Goal: Use online tool/utility: Utilize a website feature to perform a specific function

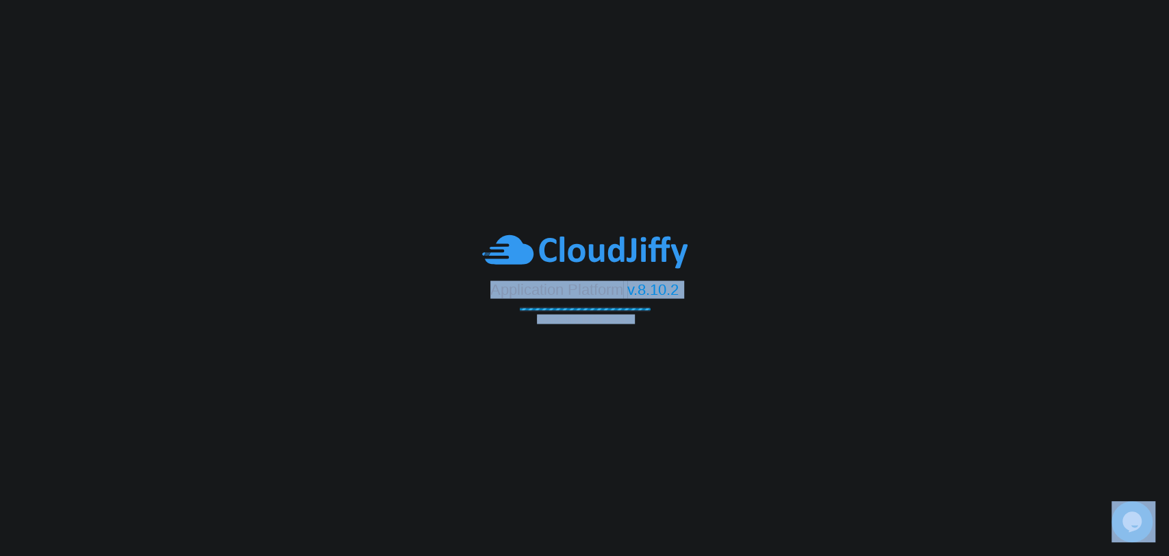
drag, startPoint x: 490, startPoint y: 286, endPoint x: 644, endPoint y: 330, distance: 160.2
click at [644, 330] on body "Application Platform v.8.10.2 Connecting to the cloud..." at bounding box center [584, 278] width 1169 height 556
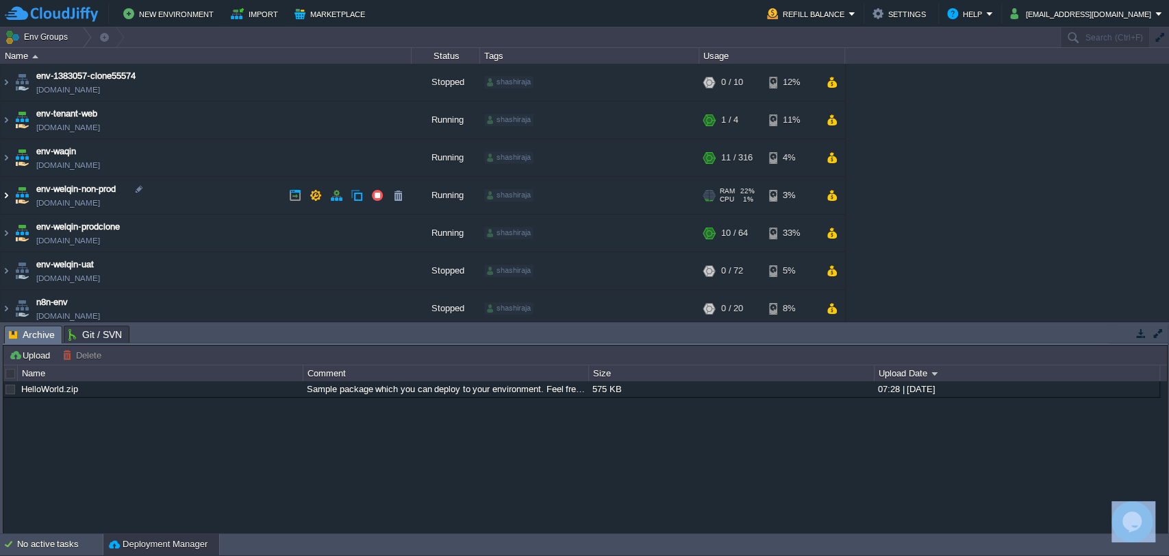
click at [2, 199] on img at bounding box center [6, 195] width 11 height 37
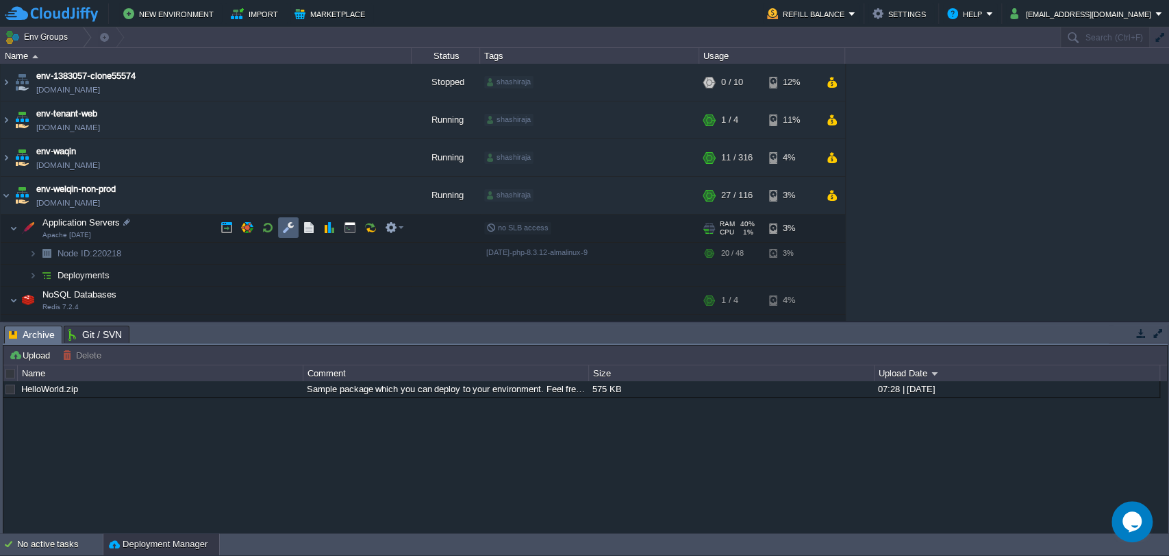
click at [279, 232] on td at bounding box center [288, 227] width 21 height 21
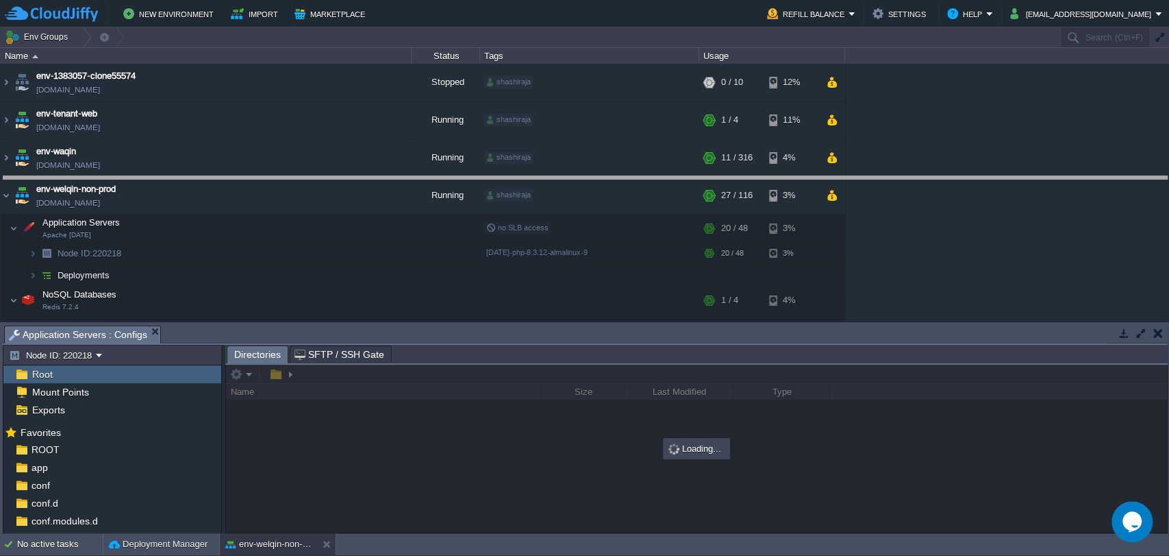
drag, startPoint x: 471, startPoint y: 336, endPoint x: 430, endPoint y: 195, distance: 147.8
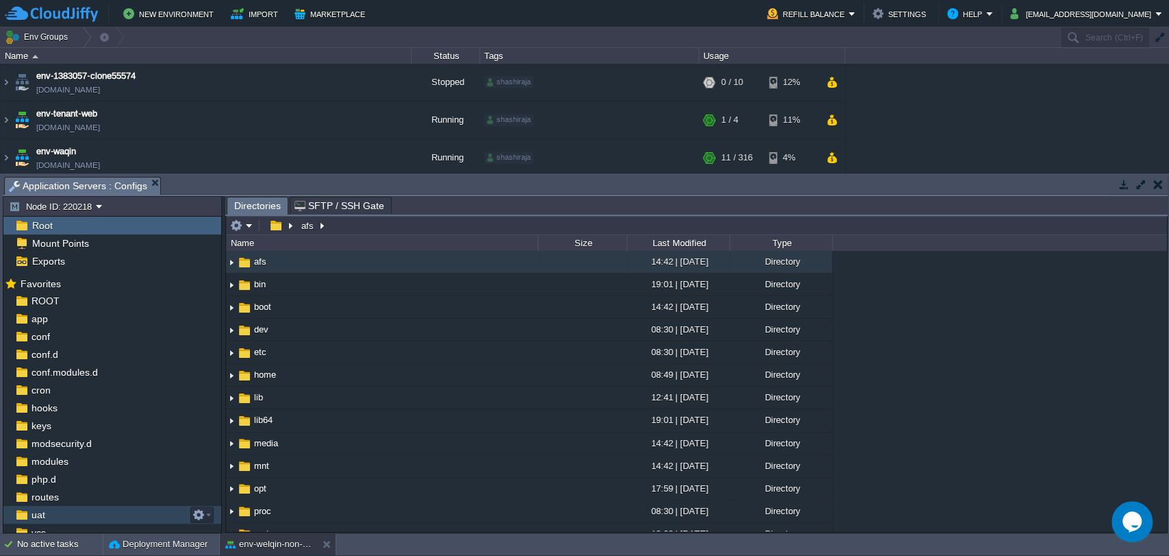
scroll to position [60, 0]
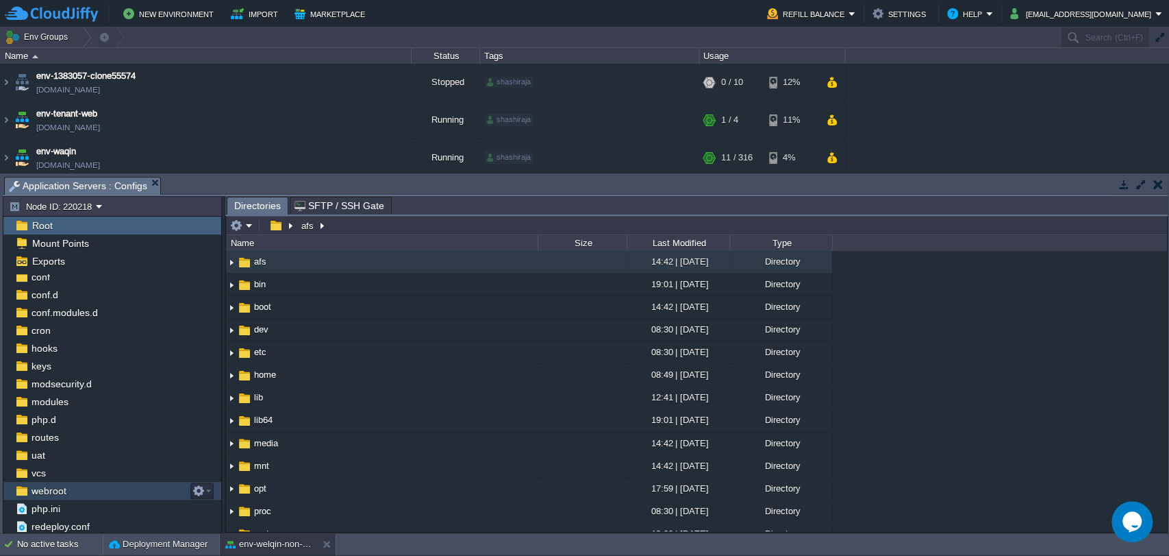
click at [38, 488] on span "webroot" at bounding box center [49, 490] width 40 height 12
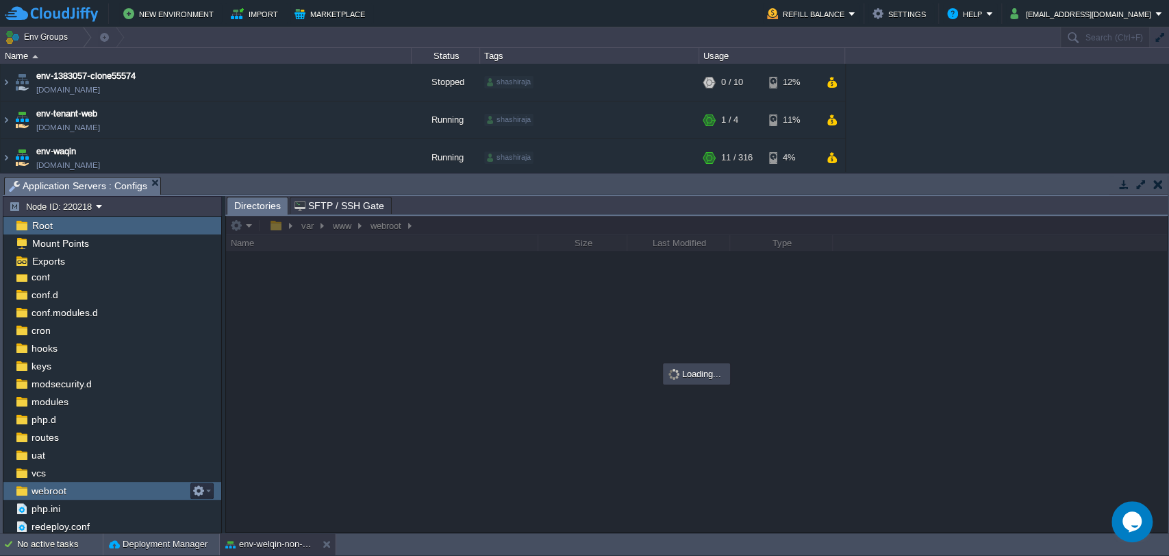
click at [38, 488] on span "webroot" at bounding box center [49, 490] width 40 height 12
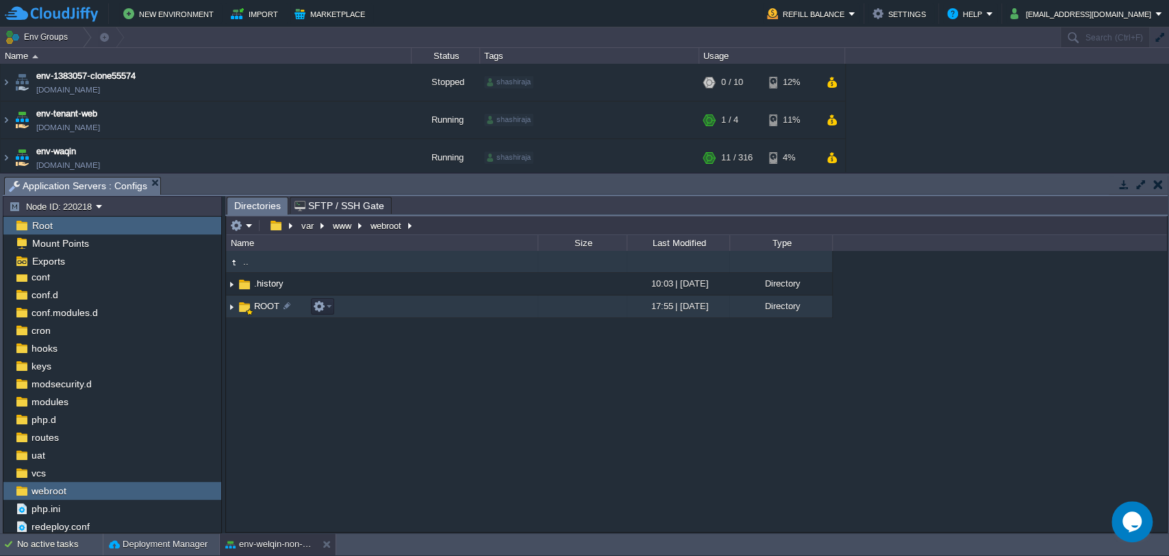
click at [258, 302] on span "ROOT" at bounding box center [266, 306] width 29 height 12
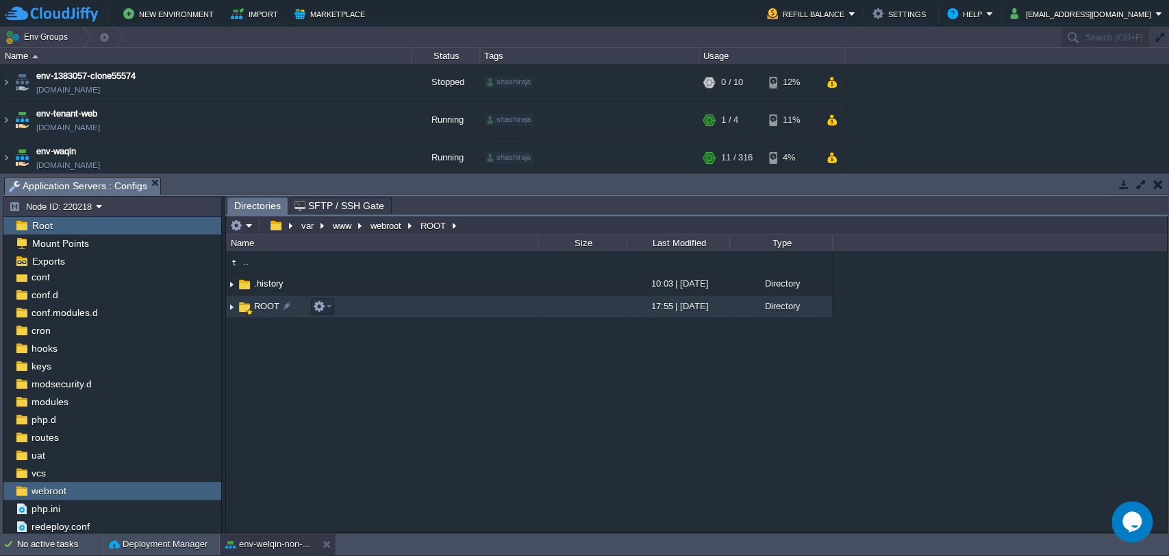
click at [258, 302] on span "ROOT" at bounding box center [266, 306] width 29 height 12
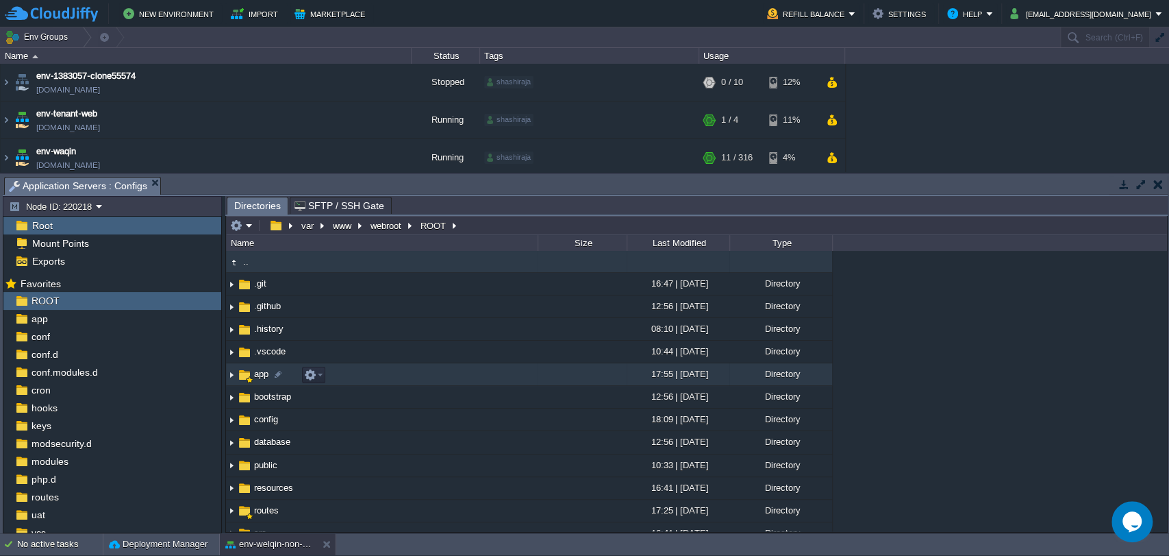
click at [261, 377] on span "app" at bounding box center [261, 374] width 18 height 12
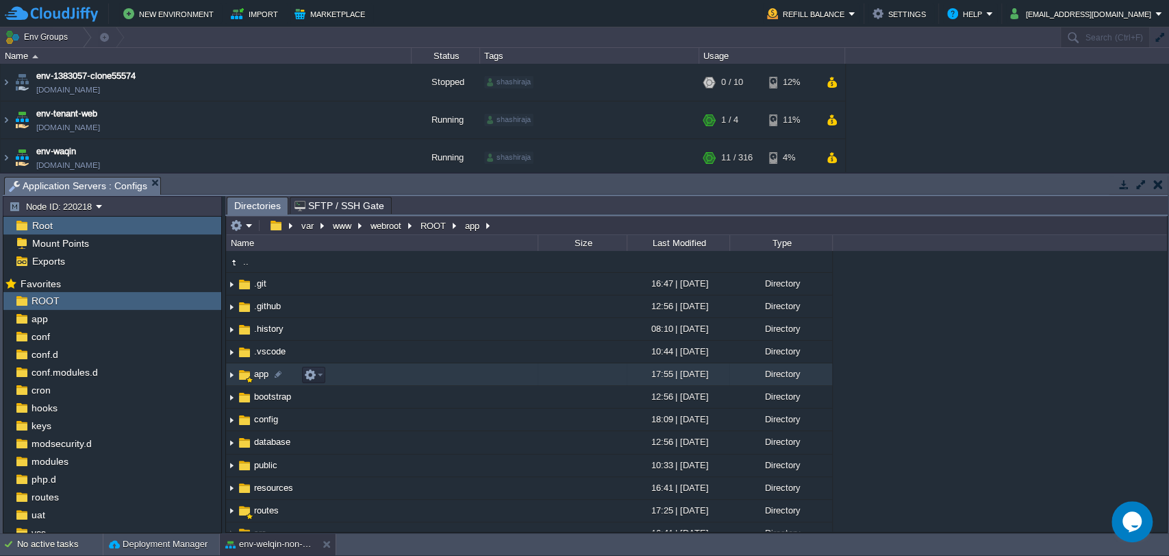
click at [261, 377] on span "app" at bounding box center [261, 374] width 18 height 12
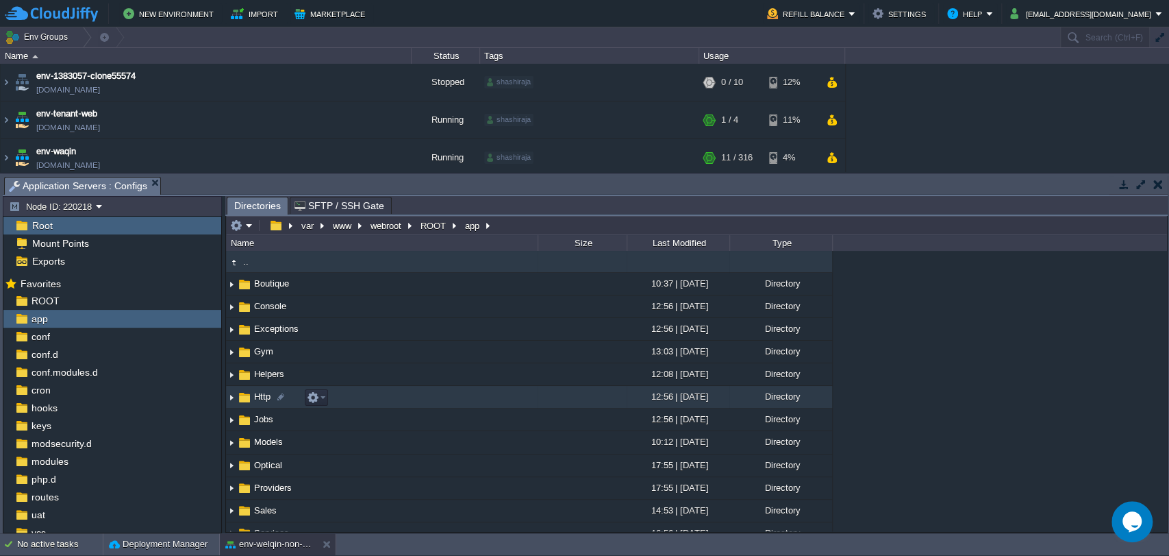
click at [262, 396] on span "Http" at bounding box center [262, 396] width 21 height 12
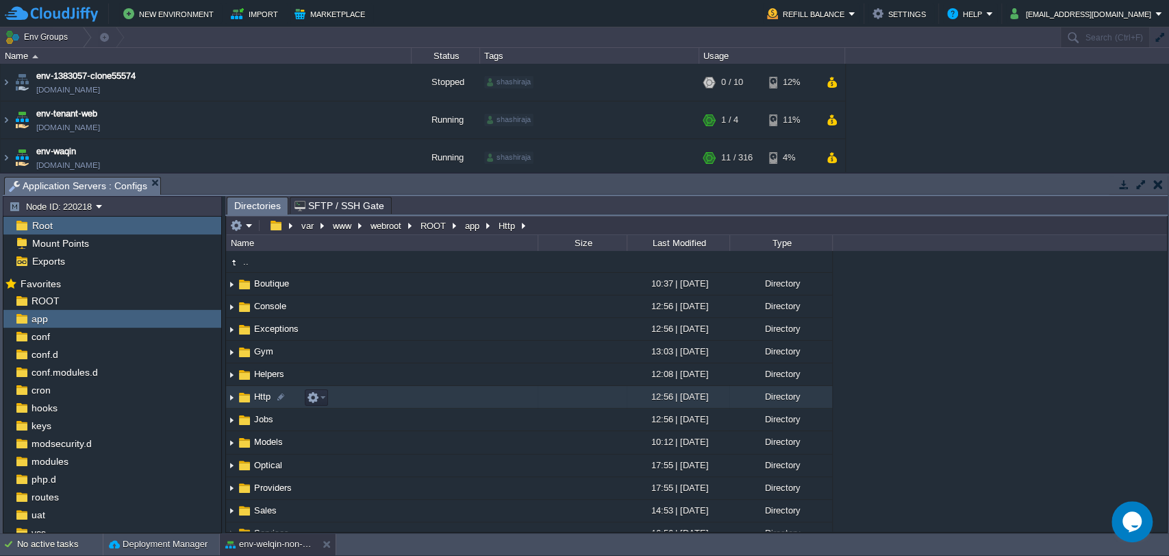
click at [262, 396] on span "Http" at bounding box center [262, 396] width 21 height 12
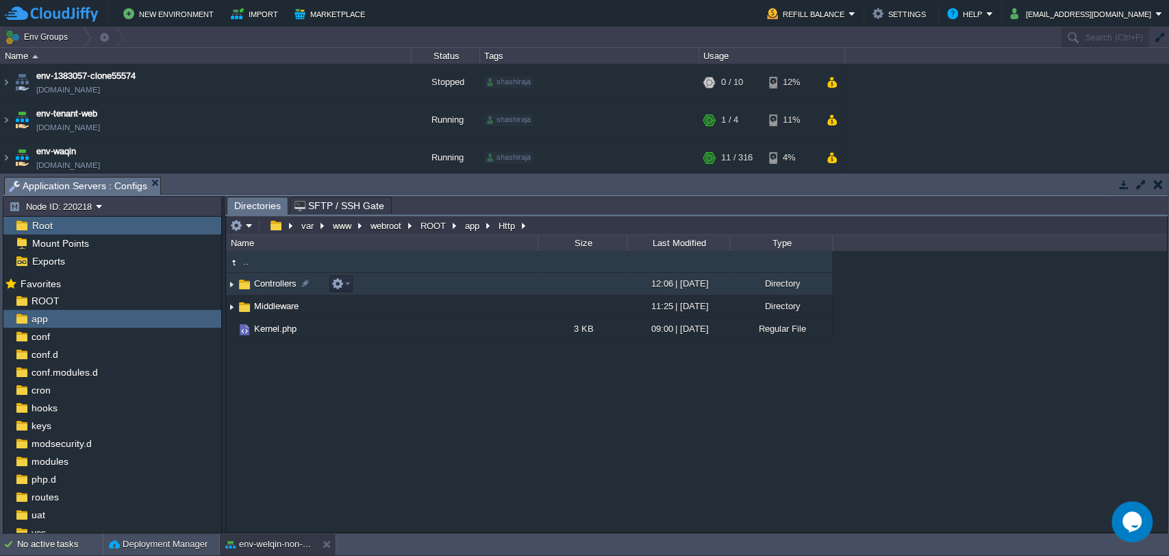
click at [269, 284] on span "Controllers" at bounding box center [275, 283] width 47 height 12
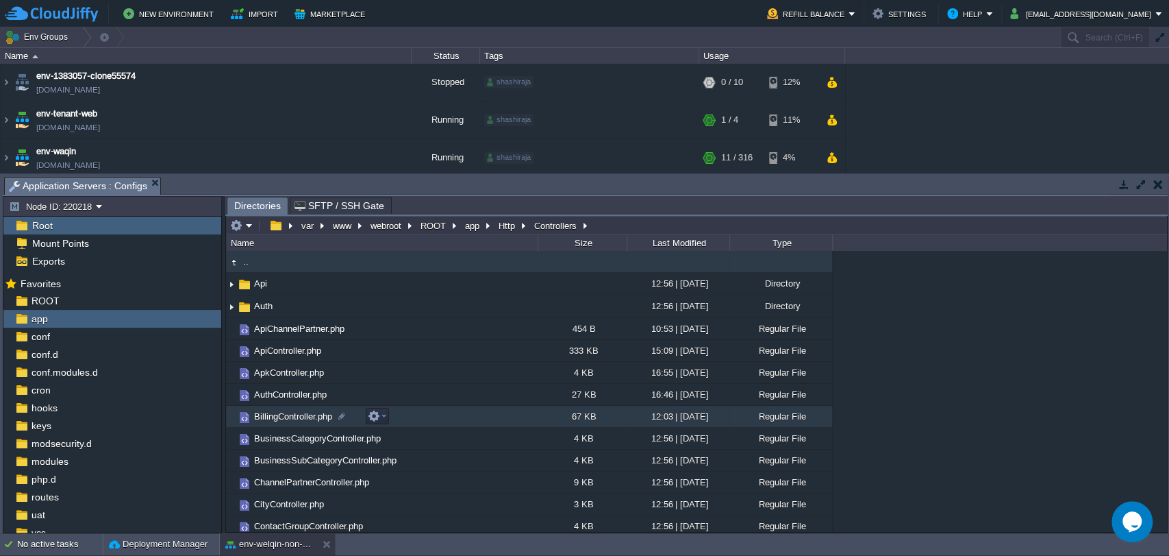
scroll to position [22, 0]
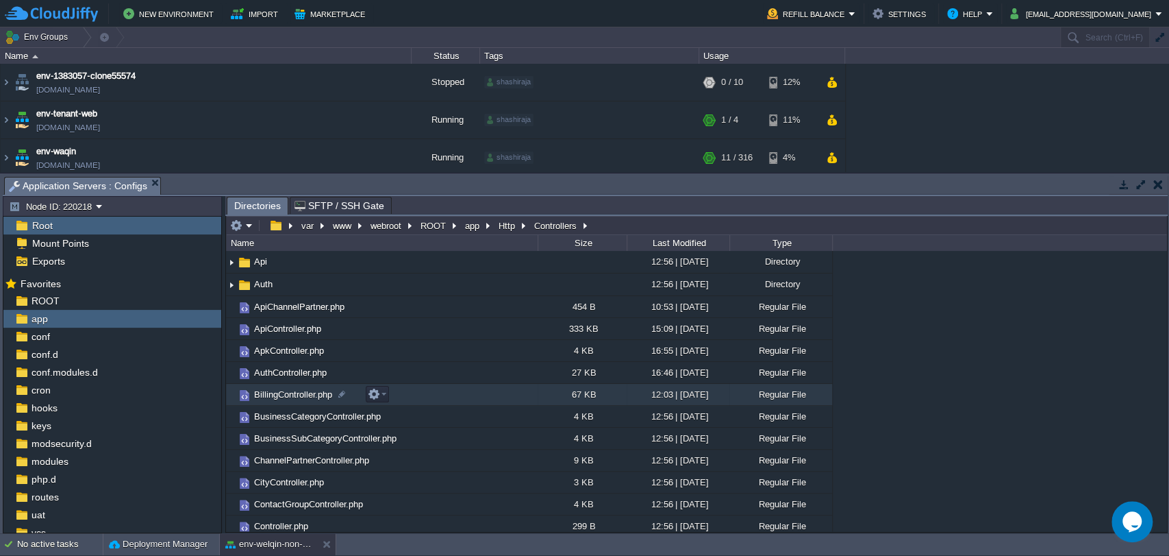
click at [285, 393] on span "BillingController.php" at bounding box center [293, 394] width 82 height 12
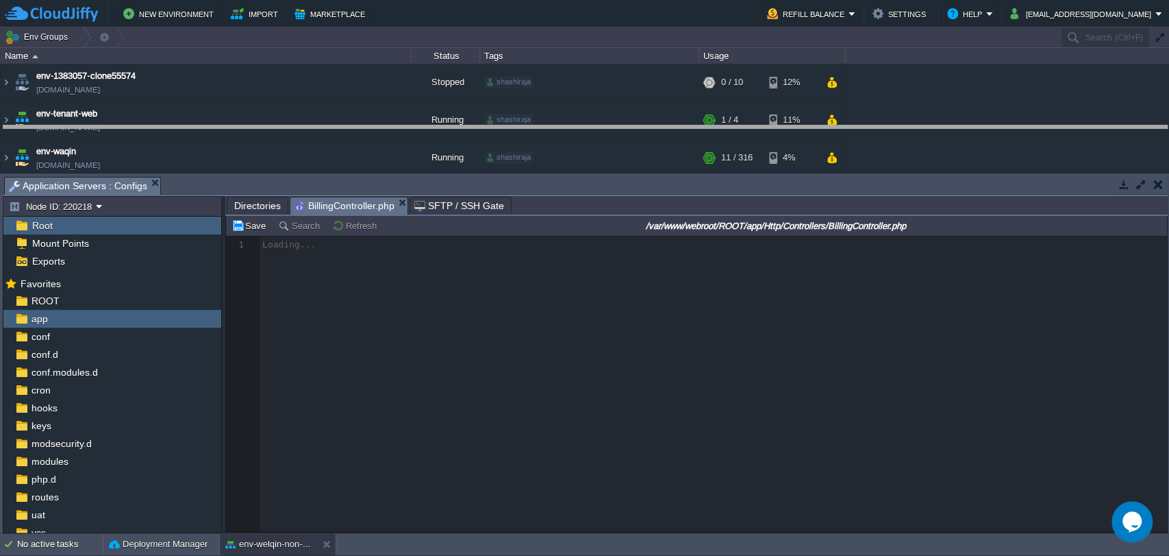
drag, startPoint x: 521, startPoint y: 188, endPoint x: 518, endPoint y: 133, distance: 54.9
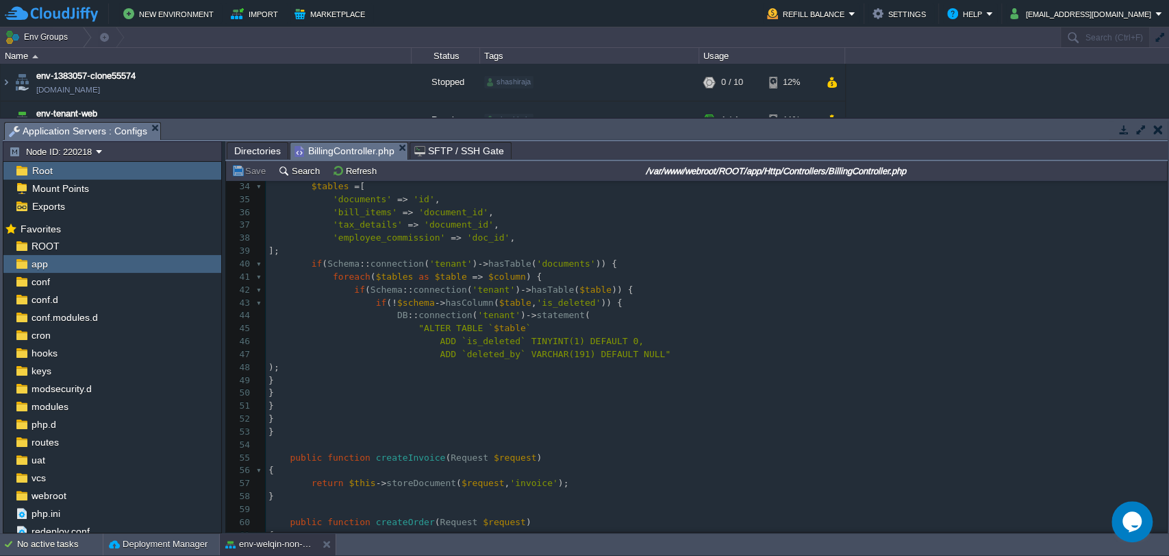
scroll to position [449, 0]
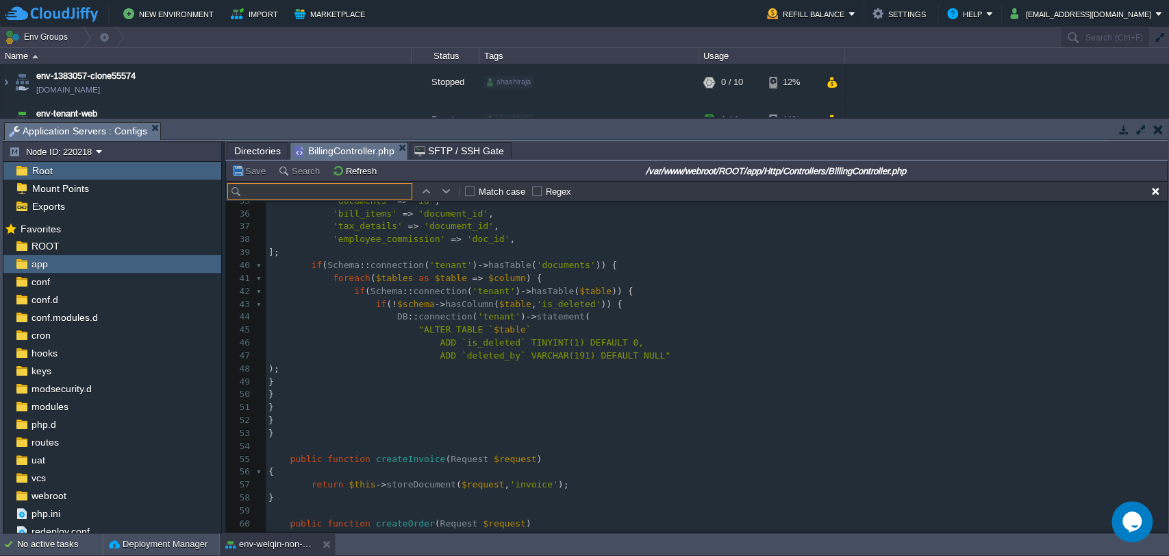
paste input "product_points"
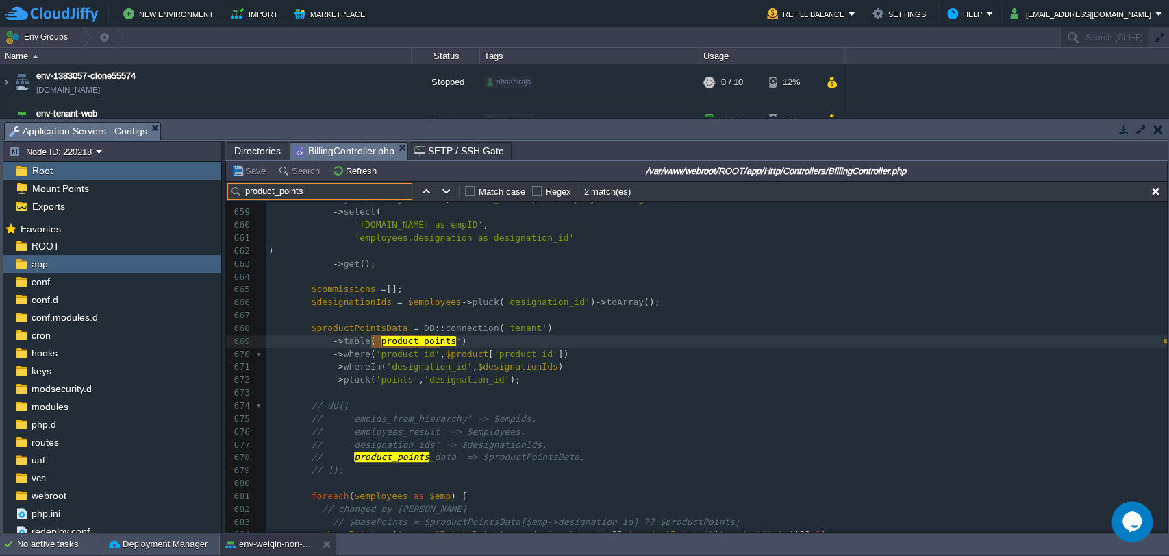
scroll to position [8492, 0]
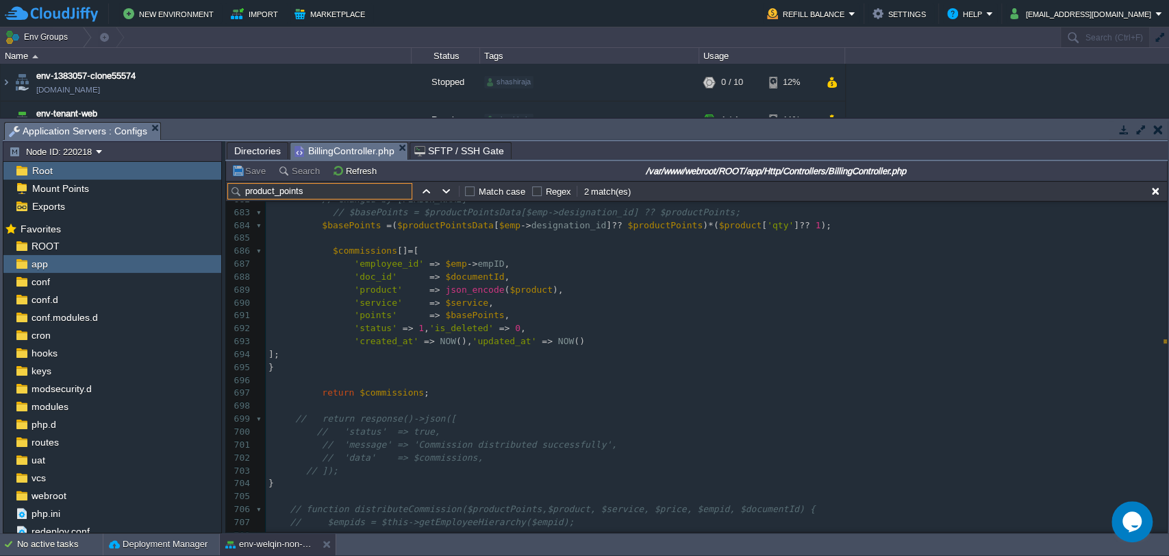
type input "product_points"
click at [373, 395] on div "x 668 $productPointsData = DB :: connection ( 'tenant' ) 669 -> table ( ' produ…" at bounding box center [716, 309] width 901 height 594
type textarea "$commissions"
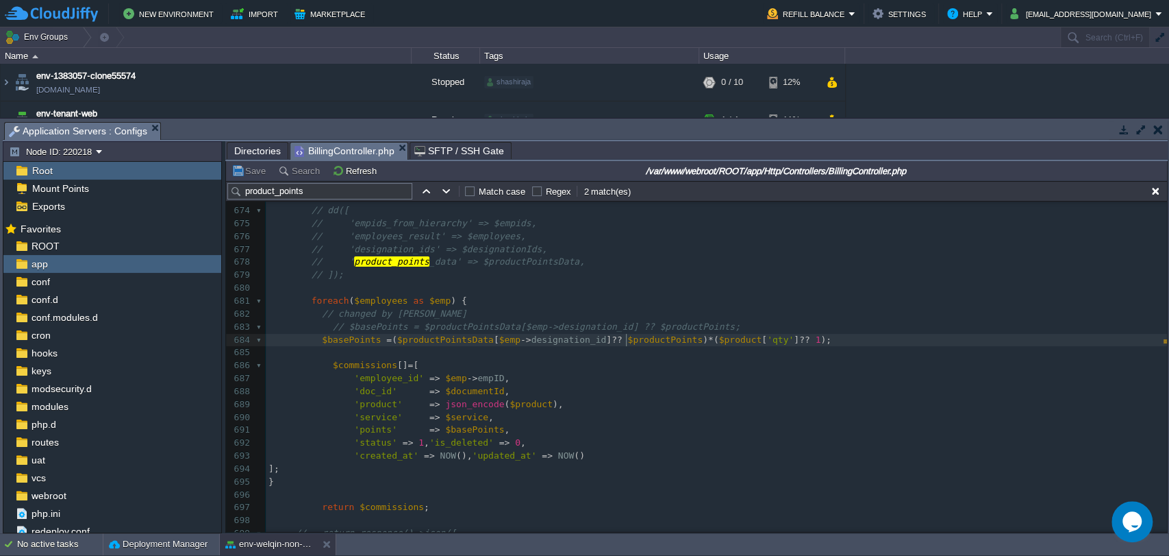
click at [625, 339] on div "x 663 -> get (); 664 ​ 665 $commissions = []; 666 $designationIds = $employees …" at bounding box center [716, 417] width 901 height 710
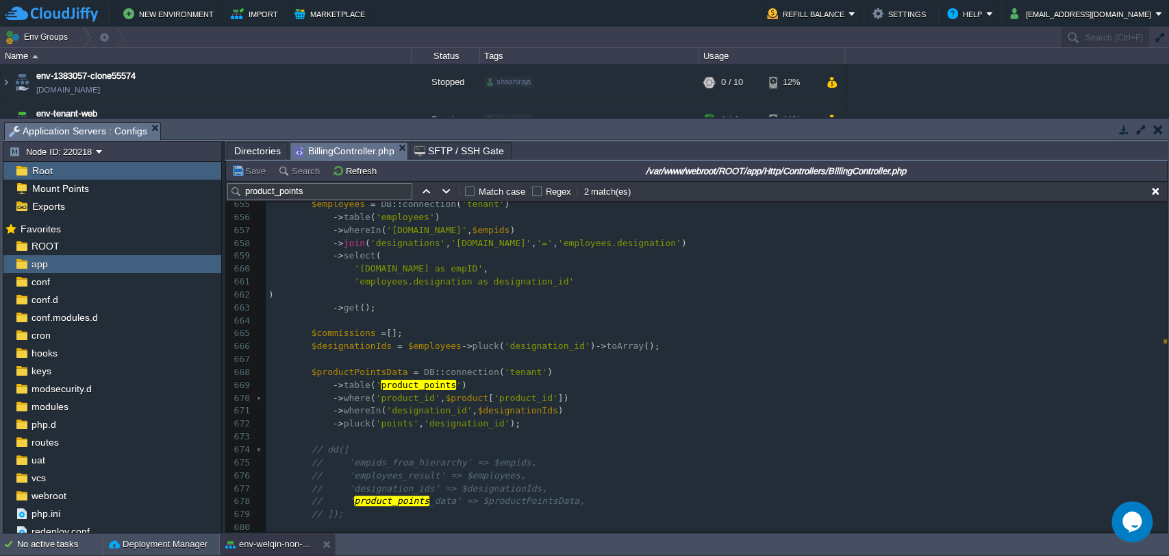
type textarea "product_points"
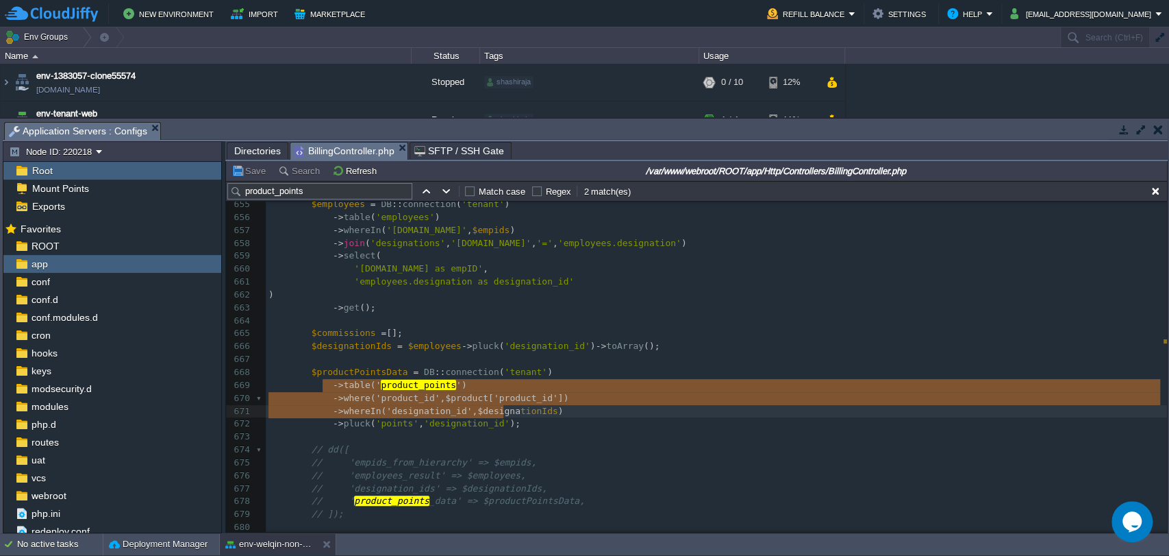
type textarea "->table('product_points') ->where('product_id', $product['product_id']) ->where…"
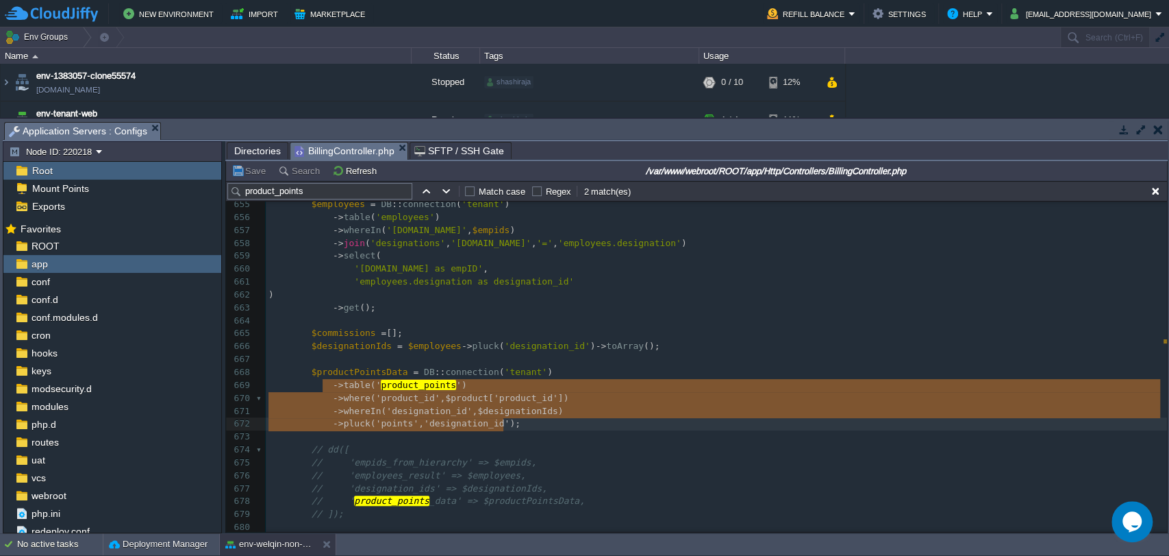
drag, startPoint x: 323, startPoint y: 386, endPoint x: 521, endPoint y: 427, distance: 202.2
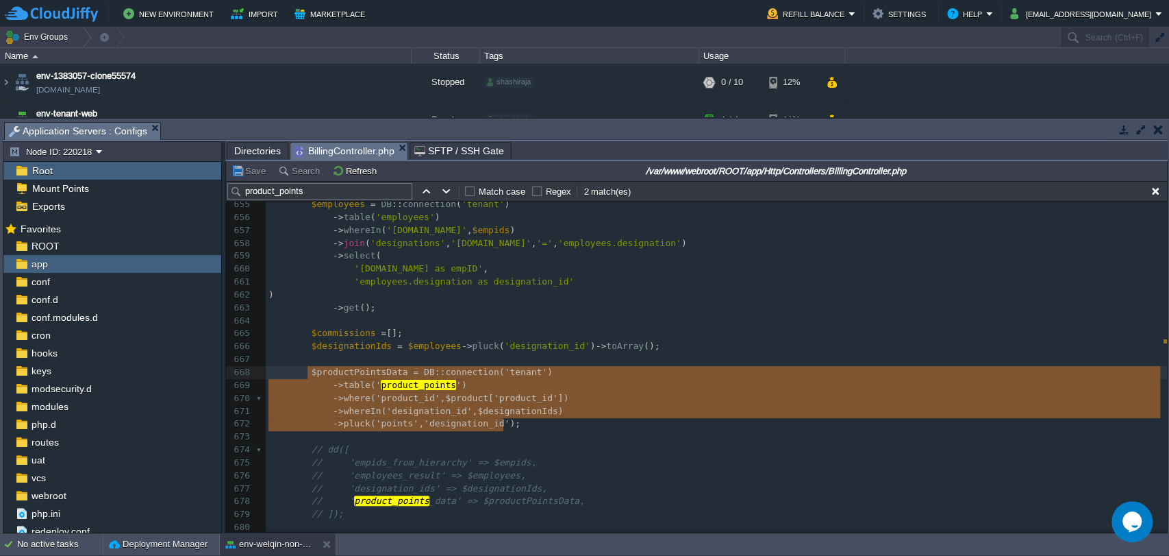
type textarea "$productPointsData = DB::connection('tenant') ->table('product_points') ->where…"
drag, startPoint x: 521, startPoint y: 427, endPoint x: 277, endPoint y: 373, distance: 249.8
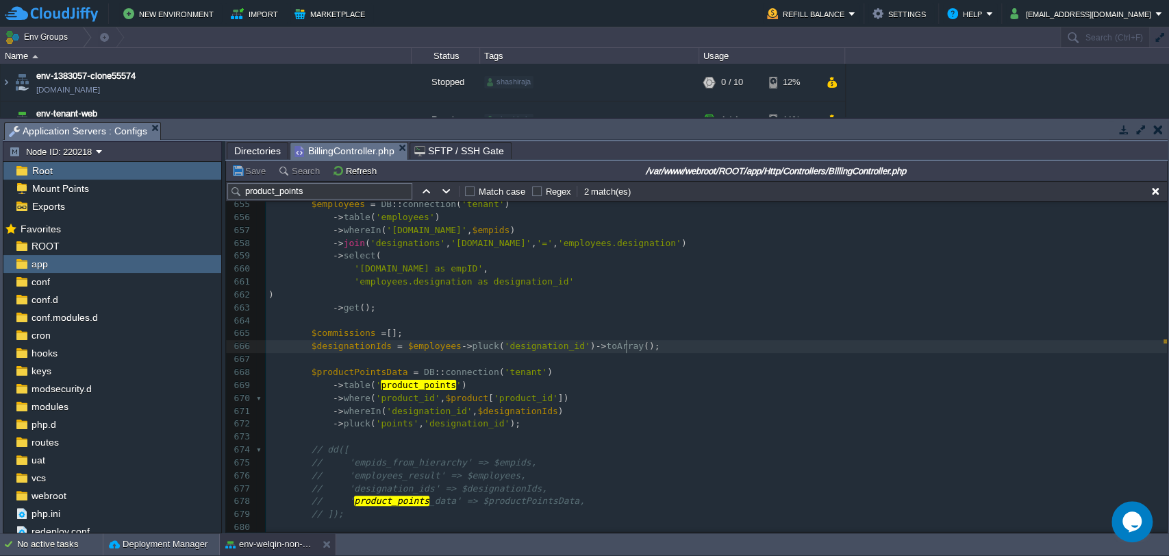
click at [638, 352] on pre "$designationIds = $employees -> pluck ( 'designation_id' ) -> toArray ();" at bounding box center [716, 346] width 901 height 13
